Goal: Task Accomplishment & Management: Use online tool/utility

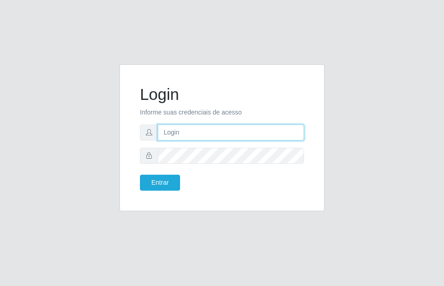
click at [220, 139] on input "text" at bounding box center [231, 132] width 146 height 16
type input "[PERSON_NAME]"
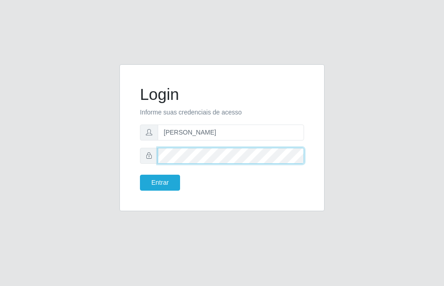
click at [140, 174] on button "Entrar" at bounding box center [160, 182] width 40 height 16
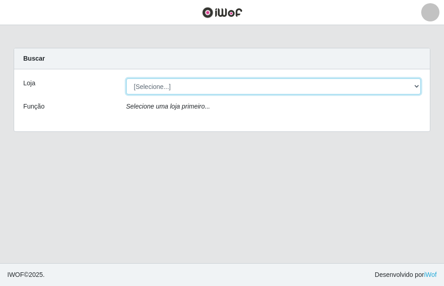
click at [420, 92] on div "[Selecione...] Divino Fogão" at bounding box center [273, 86] width 308 height 16
select select "499"
click at [126, 78] on select "[Selecione...] Divino Fogão" at bounding box center [273, 86] width 295 height 16
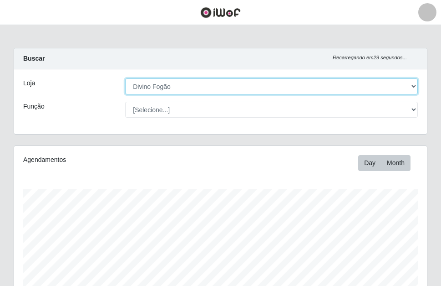
scroll to position [189, 413]
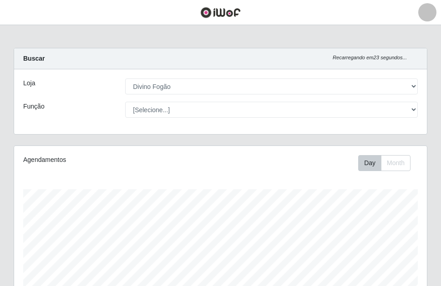
drag, startPoint x: 440, startPoint y: 94, endPoint x: 428, endPoint y: 173, distance: 80.1
click at [426, 174] on div "Carregando... Buscar Recarregando em 23 segundos... Loja [Selecione...] Divino …" at bounding box center [220, 262] width 441 height 429
drag, startPoint x: 440, startPoint y: 102, endPoint x: 440, endPoint y: 16, distance: 86.1
click at [440, 148] on div "Carregando... Buscar Recarregando em 5 segundos... [PERSON_NAME] [Selecione...]…" at bounding box center [220, 262] width 441 height 429
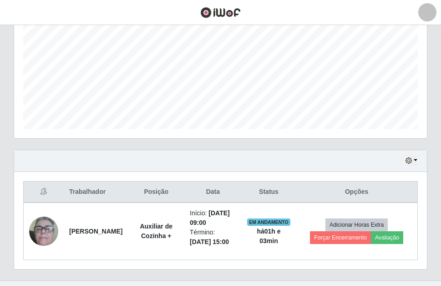
scroll to position [214, 0]
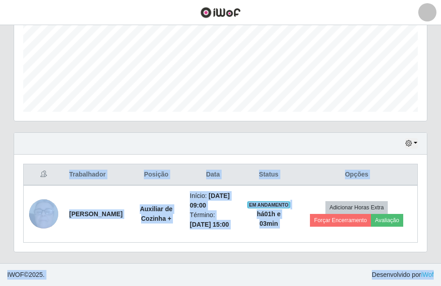
drag, startPoint x: 440, startPoint y: 33, endPoint x: 440, endPoint y: 309, distance: 276.0
click at [440, 285] on html "Perfil Alterar Senha Sair Dashboard Configurações Gerais Lojas Sair Carregando.…" at bounding box center [220, 36] width 441 height 500
click at [301, 259] on div "Hoje 1 dia 3 dias 1 Semana Não encerrados Trabalhador Posição Data Status Opçõe…" at bounding box center [221, 197] width 428 height 131
drag, startPoint x: 440, startPoint y: 89, endPoint x: 440, endPoint y: 262, distance: 172.6
click at [440, 285] on html "Perfil Alterar Senha Sair Dashboard Configurações Gerais Lojas Sair Carregando.…" at bounding box center [220, 36] width 441 height 500
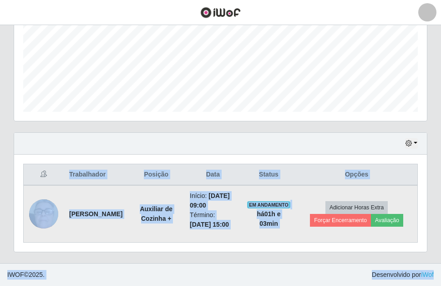
click at [407, 193] on td "Adicionar Horas Extra Forçar Encerramento Avaliação" at bounding box center [357, 213] width 122 height 57
